Goal: Use online tool/utility: Utilize a website feature to perform a specific function

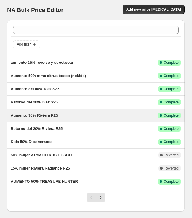
click at [70, 118] on div "Aumento 30% Riviera R25" at bounding box center [84, 116] width 147 height 6
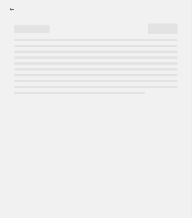
select select "percentage"
select select "no_change"
select select "tag"
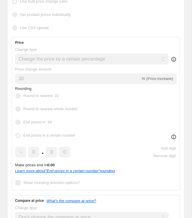
scroll to position [162, 0]
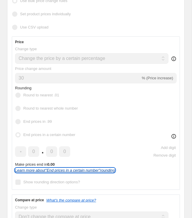
click at [57, 170] on icon "Learn more about " End prices in a certain number " rounding" at bounding box center [65, 170] width 100 height 4
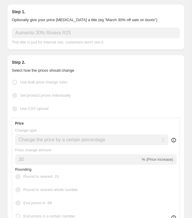
scroll to position [0, 0]
